Goal: Register for event/course

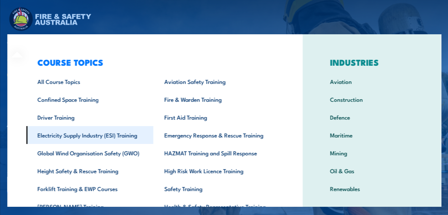
scroll to position [36, 0]
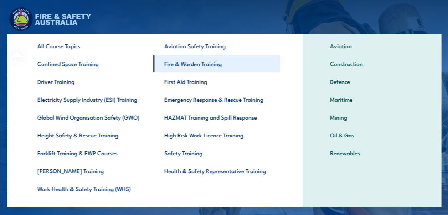
click at [198, 63] on link "Fire & Warden Training" at bounding box center [216, 64] width 127 height 18
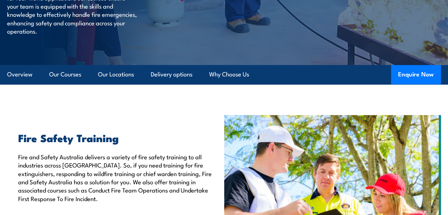
scroll to position [143, 0]
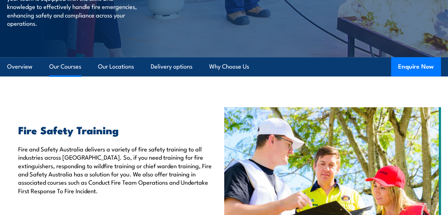
click at [58, 70] on link "Our Courses" at bounding box center [65, 66] width 32 height 19
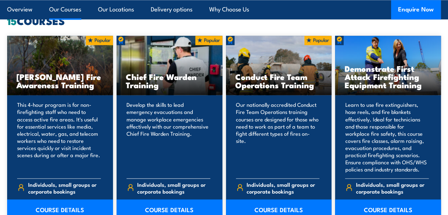
scroll to position [563, 0]
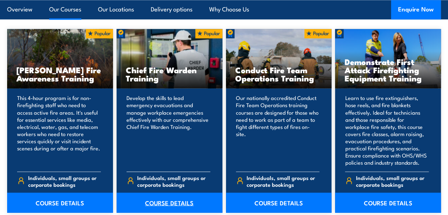
click at [164, 198] on link "COURSE DETAILS" at bounding box center [170, 202] width 106 height 20
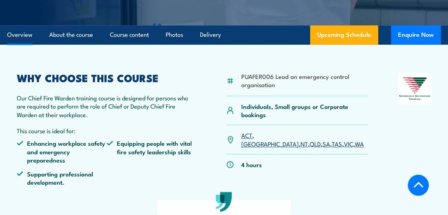
scroll to position [178, 0]
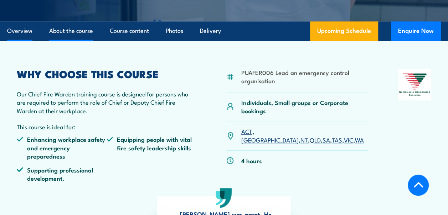
click at [79, 34] on link "About the course" at bounding box center [71, 30] width 44 height 19
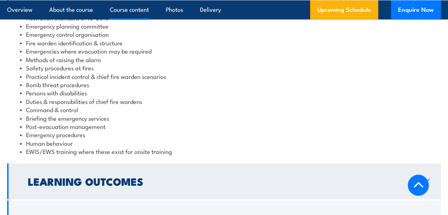
scroll to position [767, 0]
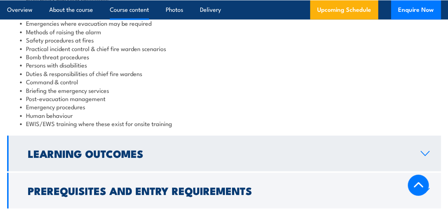
click at [207, 148] on h2 "Learning Outcomes" at bounding box center [218, 152] width 381 height 9
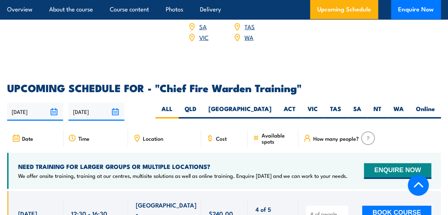
scroll to position [1135, 0]
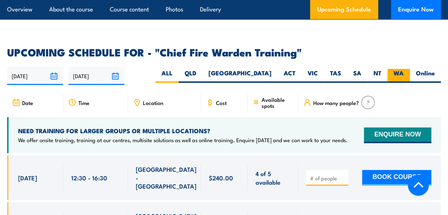
click at [396, 69] on label "WA" at bounding box center [399, 76] width 22 height 14
click at [404, 69] on input "WA" at bounding box center [406, 71] width 5 height 5
radio input "true"
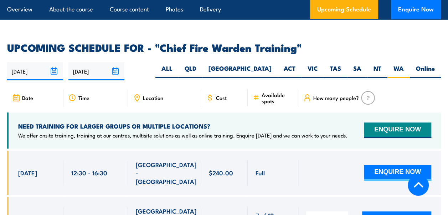
scroll to position [1235, 0]
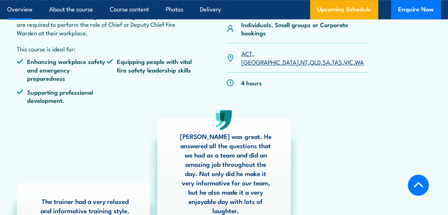
scroll to position [178, 0]
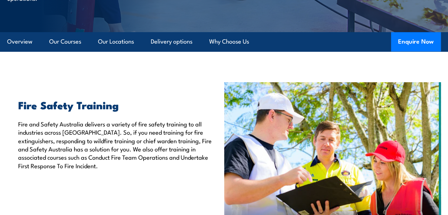
scroll to position [143, 0]
